Goal: Transaction & Acquisition: Purchase product/service

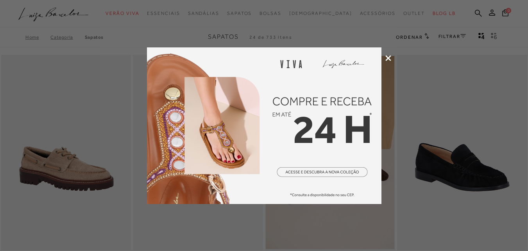
click at [389, 57] on icon at bounding box center [388, 58] width 6 height 6
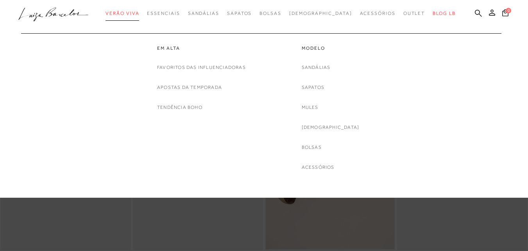
click at [136, 11] on span "Verão Viva" at bounding box center [123, 13] width 34 height 5
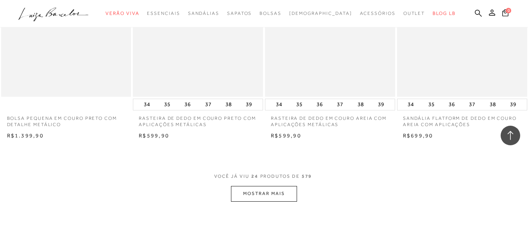
scroll to position [1407, 0]
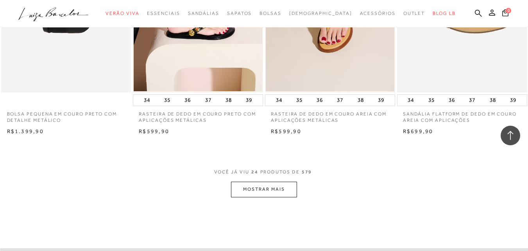
click at [277, 191] on button "MOSTRAR MAIS" at bounding box center [264, 188] width 66 height 15
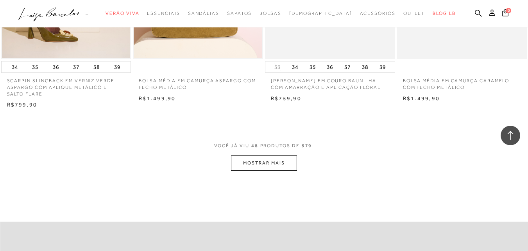
scroll to position [2931, 0]
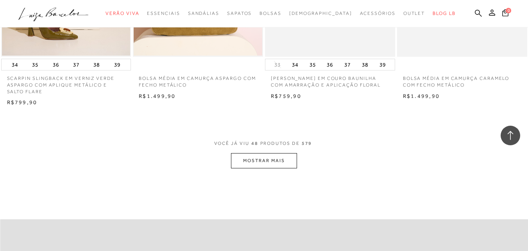
click at [263, 158] on button "MOSTRAR MAIS" at bounding box center [264, 160] width 66 height 15
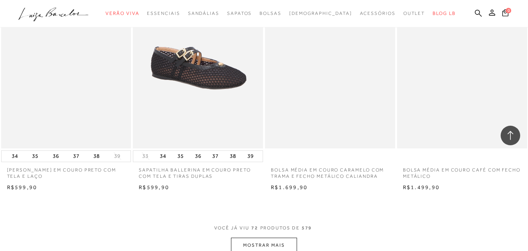
scroll to position [4456, 0]
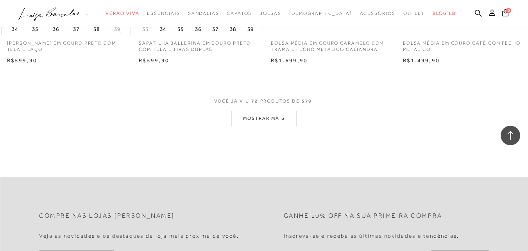
click at [284, 119] on button "MOSTRAR MAIS" at bounding box center [264, 118] width 66 height 15
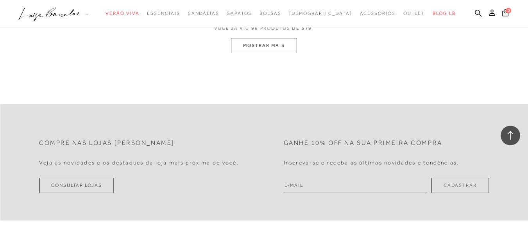
scroll to position [6019, 0]
click at [260, 45] on button "MOSTRAR MAIS" at bounding box center [264, 43] width 66 height 15
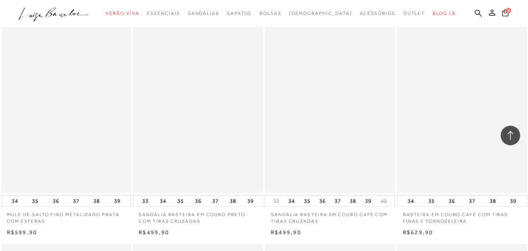
scroll to position [7501, 0]
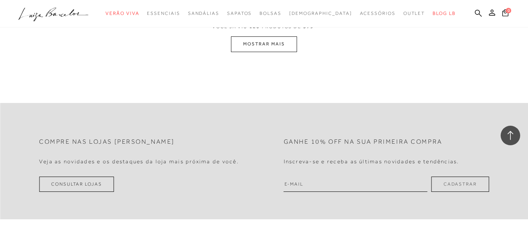
click at [270, 42] on button "MOSTRAR MAIS" at bounding box center [264, 43] width 66 height 15
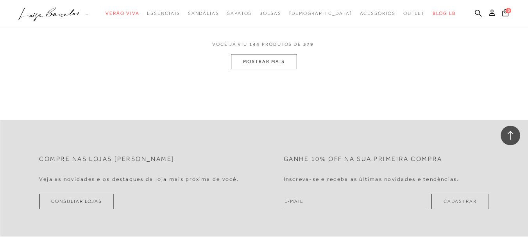
scroll to position [8984, 0]
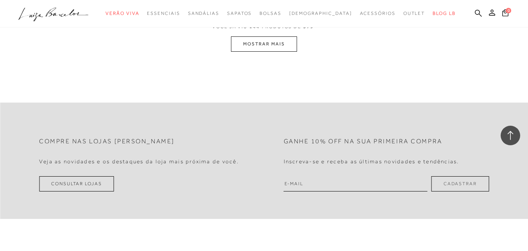
click at [270, 43] on button "MOSTRAR MAIS" at bounding box center [264, 43] width 66 height 15
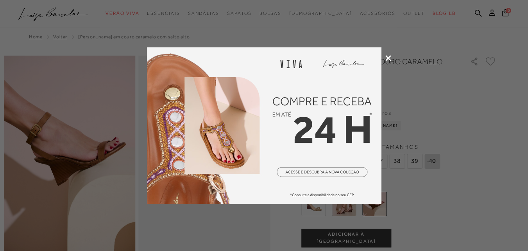
click at [388, 55] on icon at bounding box center [388, 58] width 6 height 6
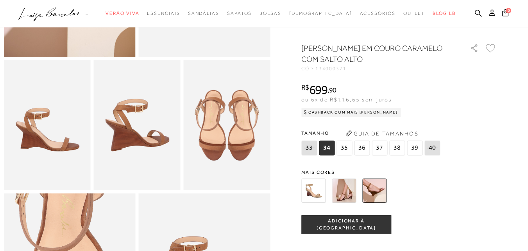
scroll to position [195, 0]
click at [318, 199] on img at bounding box center [313, 191] width 24 height 24
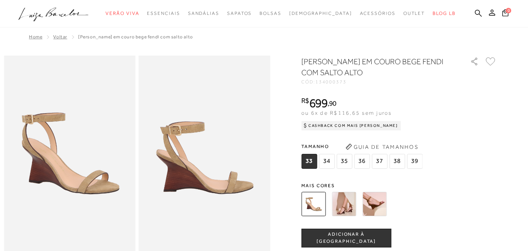
click at [348, 198] on img at bounding box center [344, 204] width 24 height 24
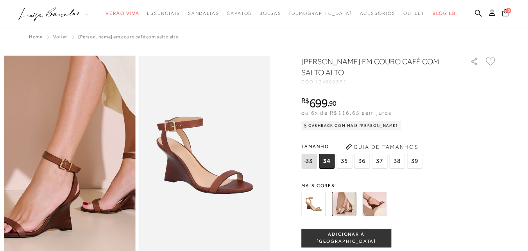
click at [72, 188] on img at bounding box center [65, 123] width 263 height 395
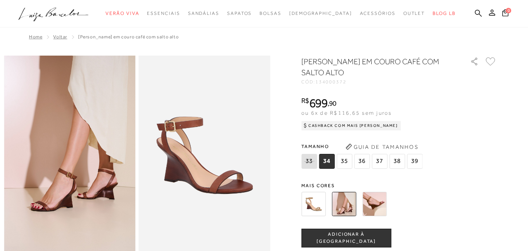
click at [376, 206] on img at bounding box center [374, 204] width 24 height 24
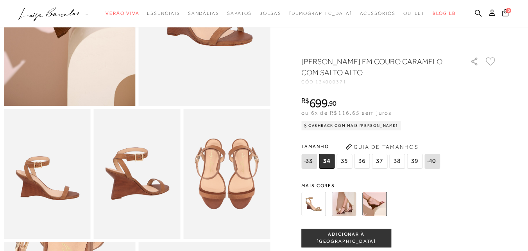
scroll to position [78, 0]
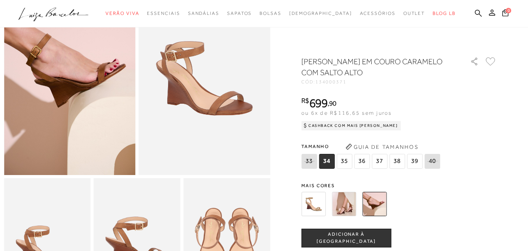
click at [346, 204] on img at bounding box center [344, 204] width 24 height 24
